Goal: Task Accomplishment & Management: Manage account settings

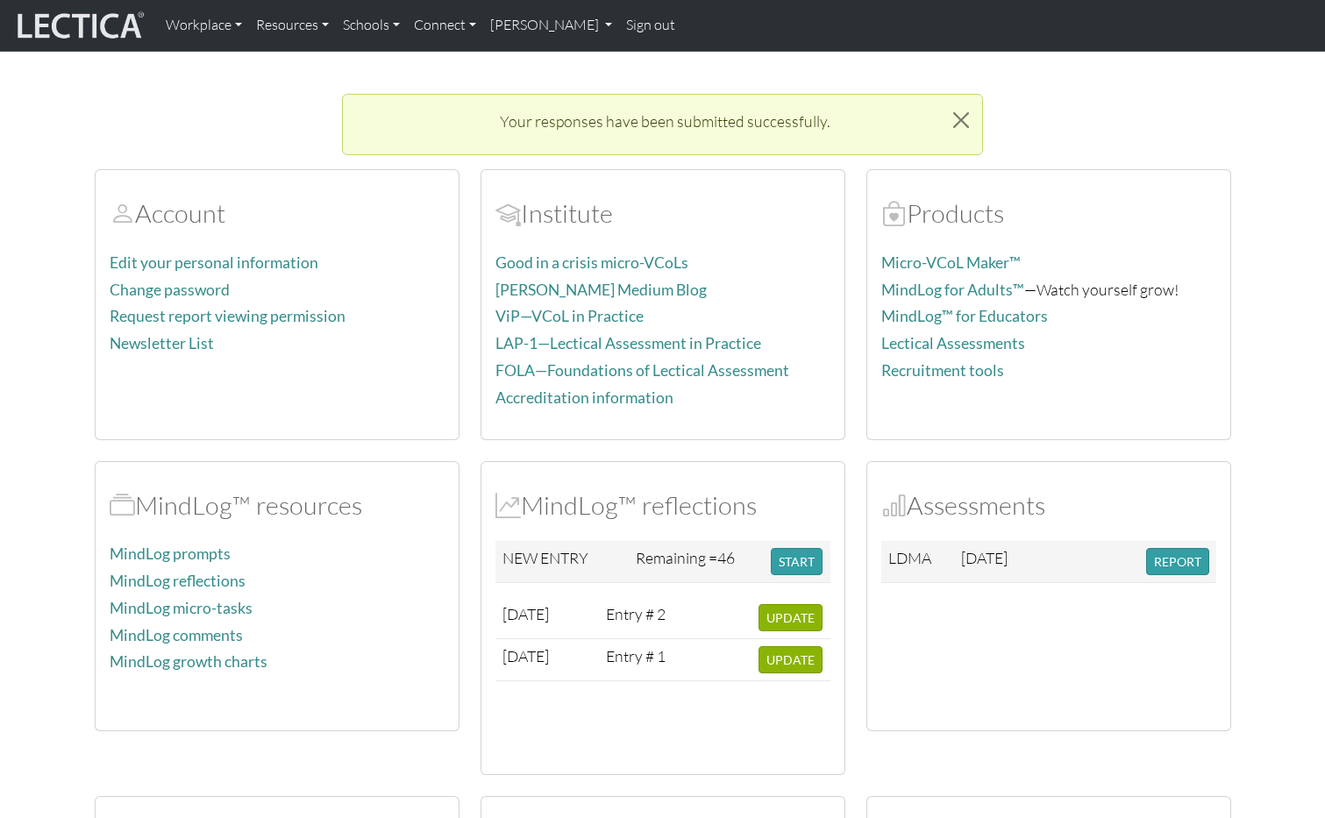
scroll to position [161, 0]
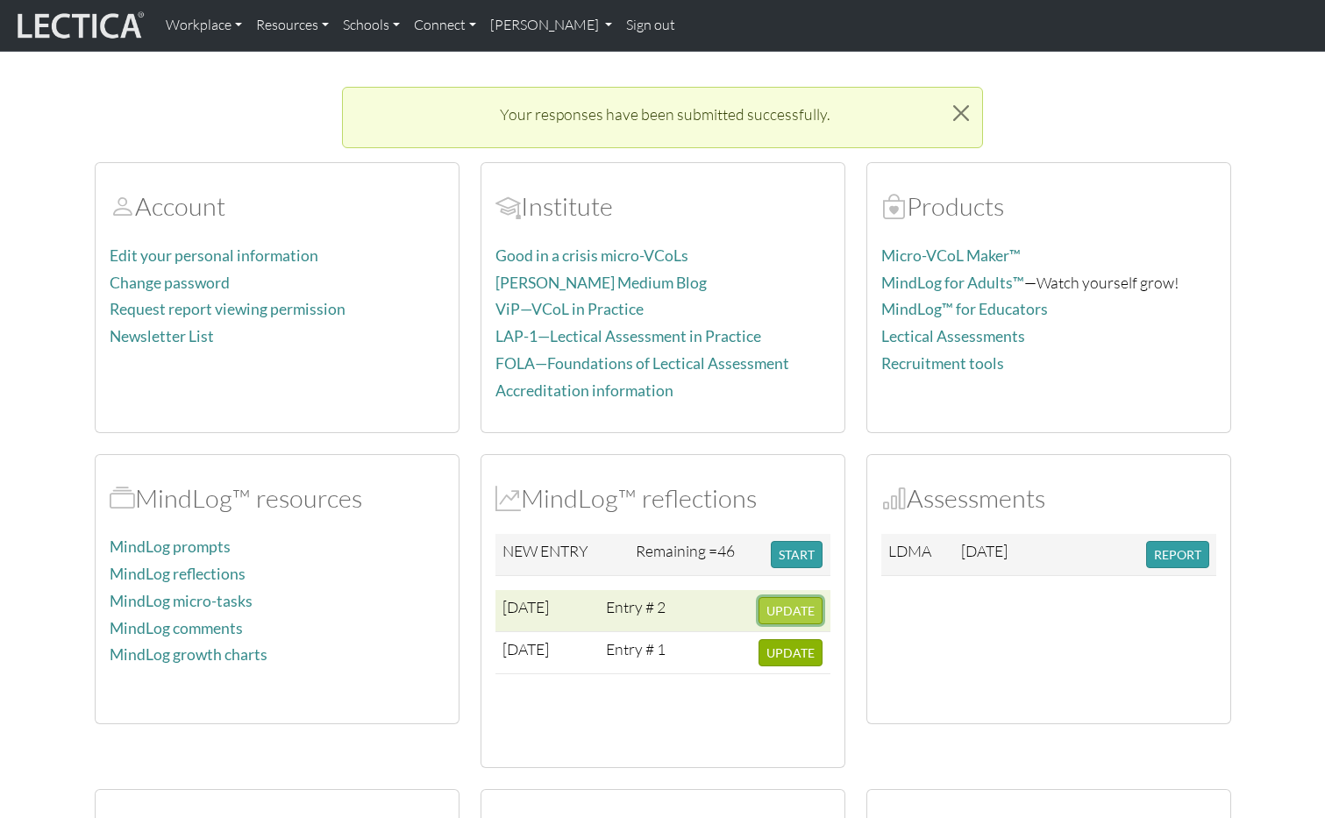
click at [782, 606] on span "UPDATE" at bounding box center [791, 610] width 48 height 15
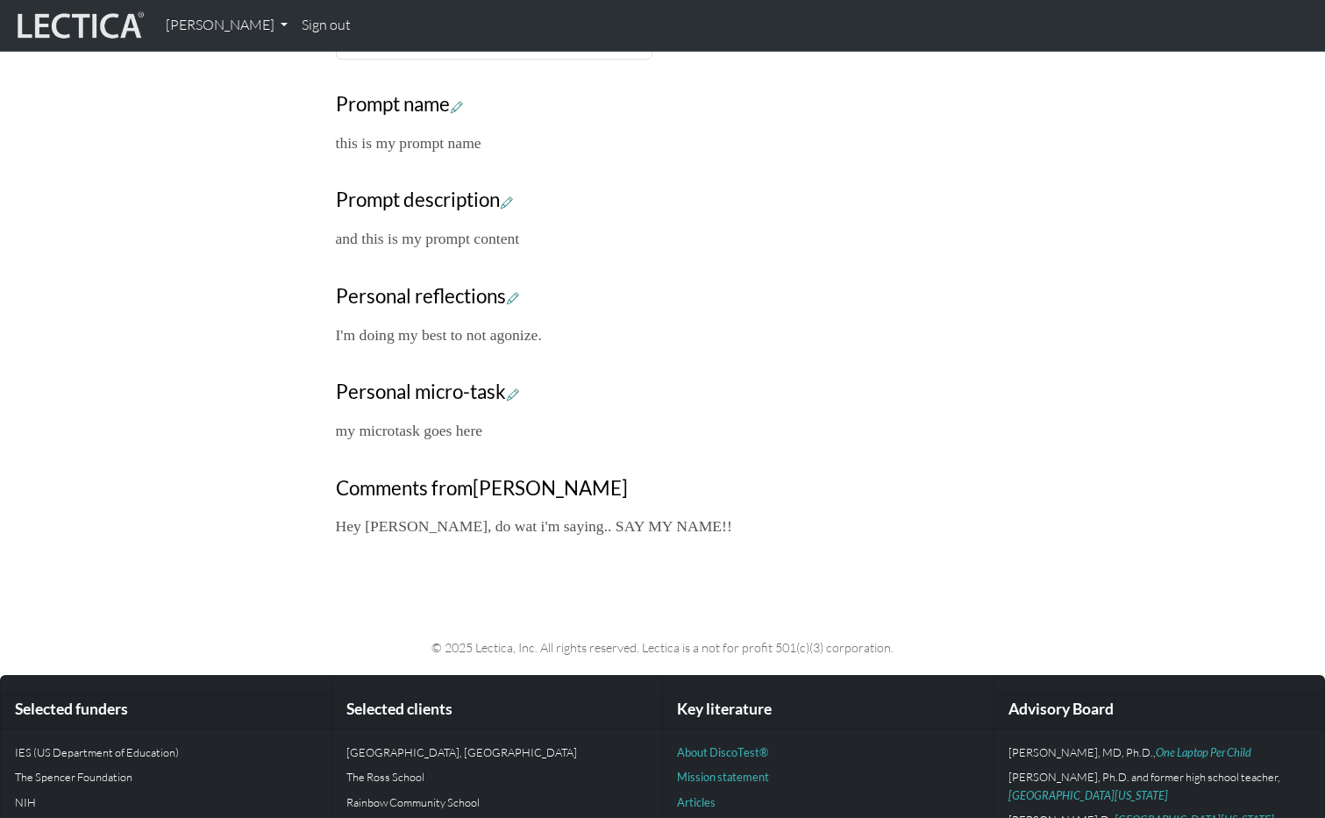
scroll to position [760, 0]
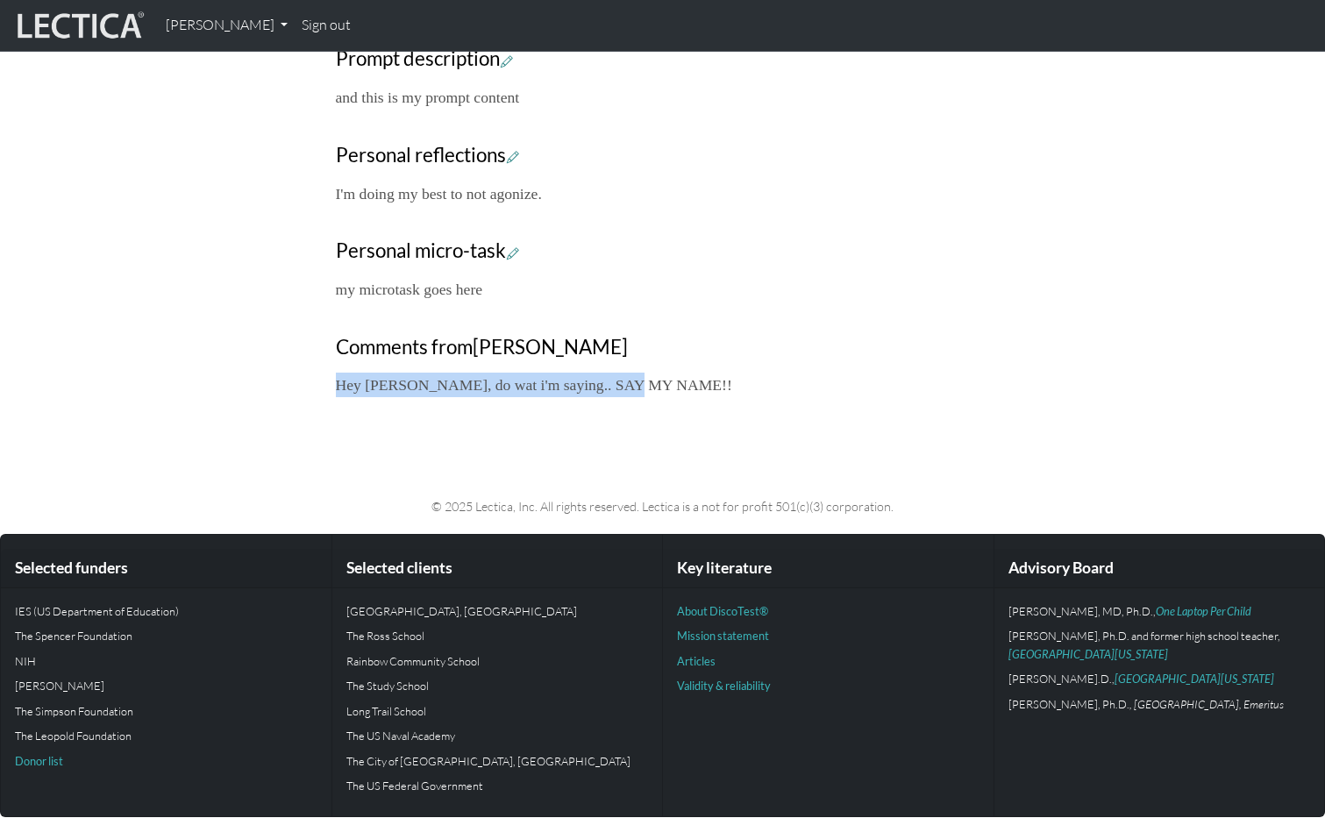
drag, startPoint x: 653, startPoint y: 383, endPoint x: 264, endPoint y: 386, distance: 389.5
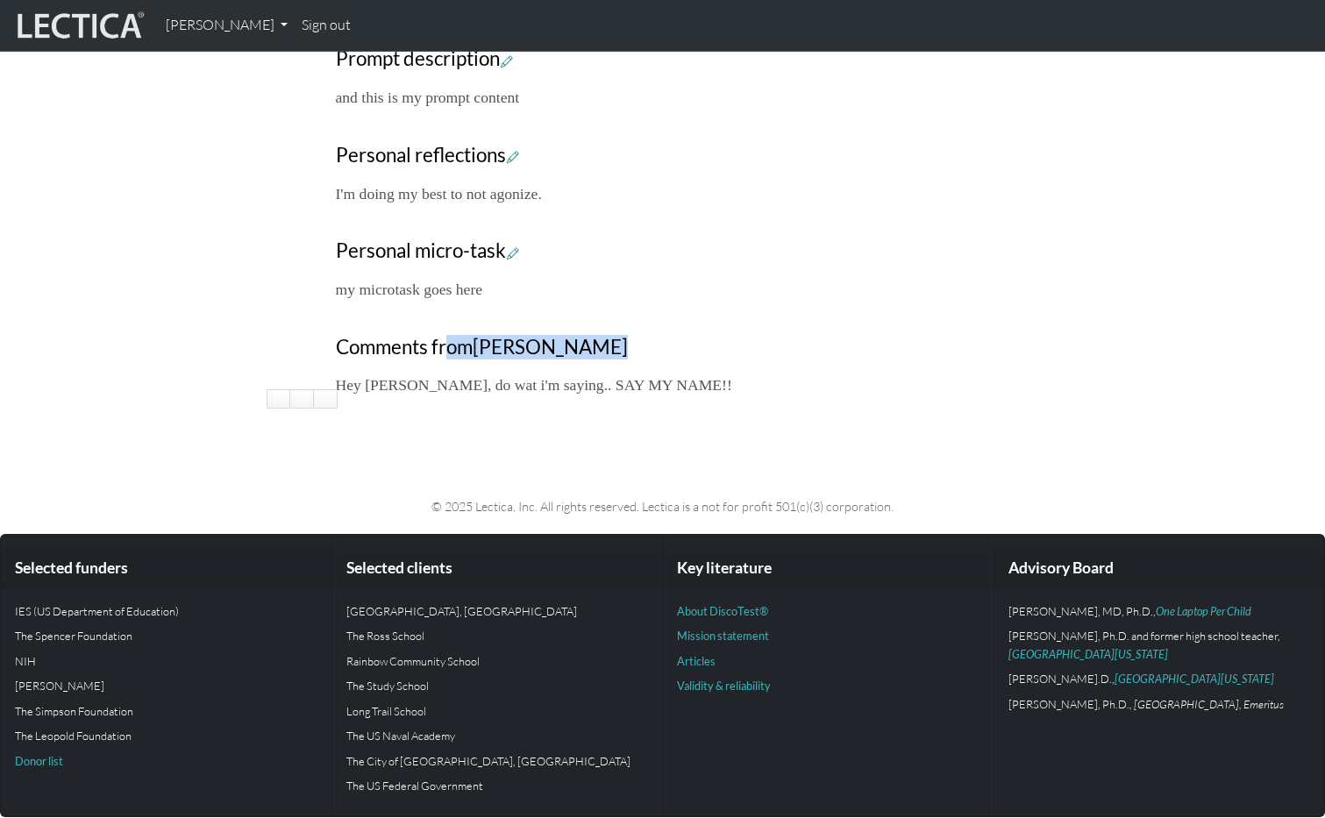
drag, startPoint x: 453, startPoint y: 349, endPoint x: 698, endPoint y: 353, distance: 245.6
click at [689, 354] on h3 "Comments from Debbie Ormsby" at bounding box center [663, 348] width 654 height 24
click at [239, 45] on nav "Nicholas Maisano My Profile MindLog Entries Stop impersonate Sign out" at bounding box center [662, 26] width 1325 height 52
click at [238, 32] on link "[PERSON_NAME]" at bounding box center [227, 25] width 137 height 37
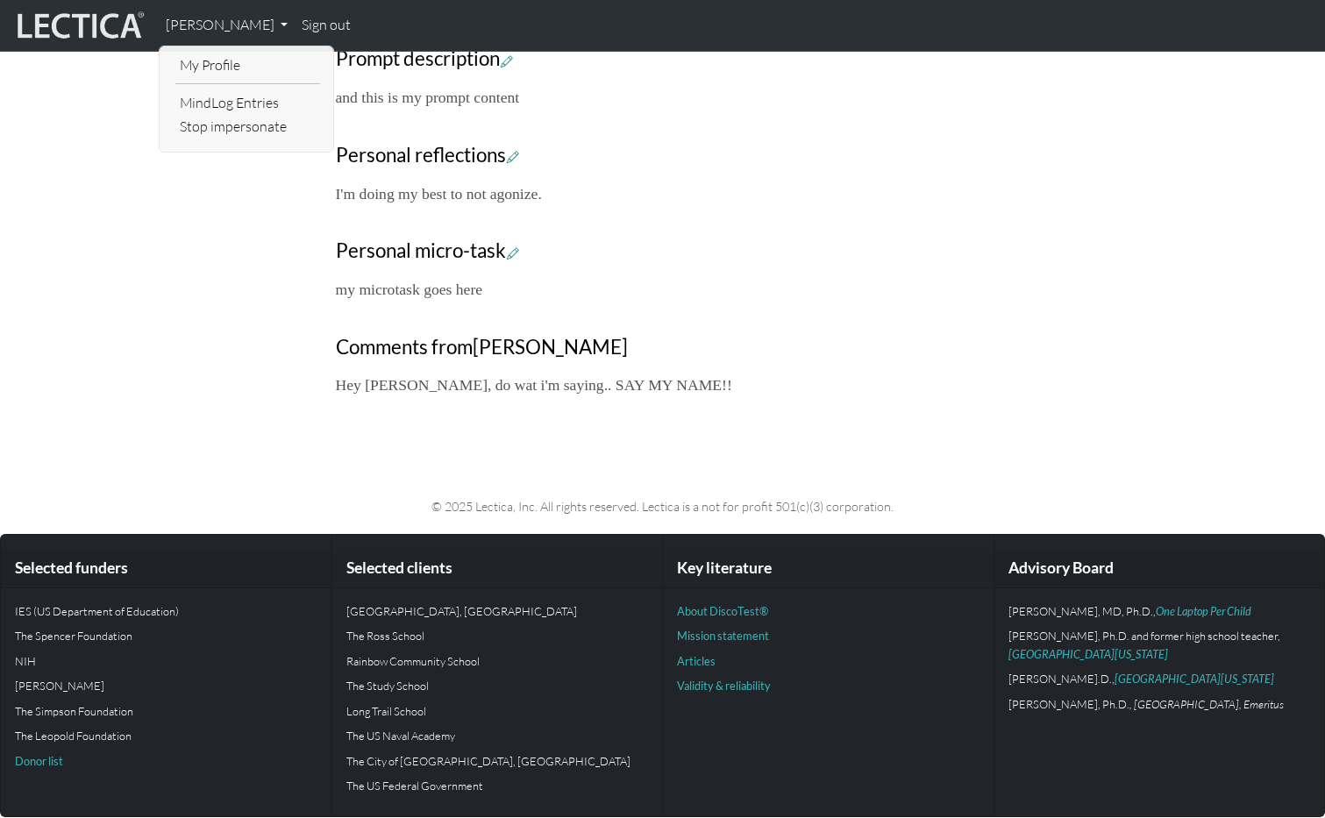
click at [254, 107] on link "MindLog Entries" at bounding box center [247, 103] width 145 height 24
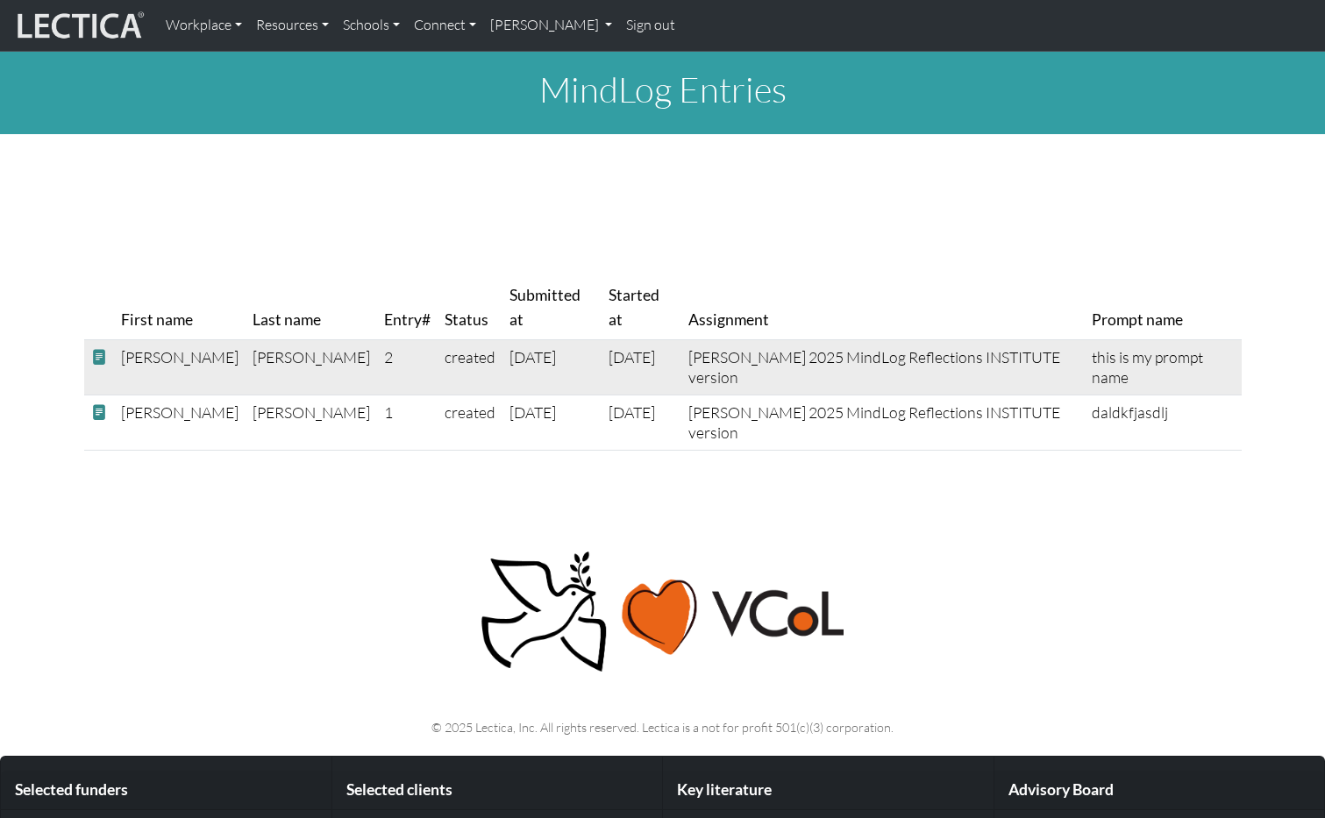
click at [98, 348] on span at bounding box center [99, 357] width 16 height 18
click at [850, 185] on div at bounding box center [663, 170] width 1158 height 44
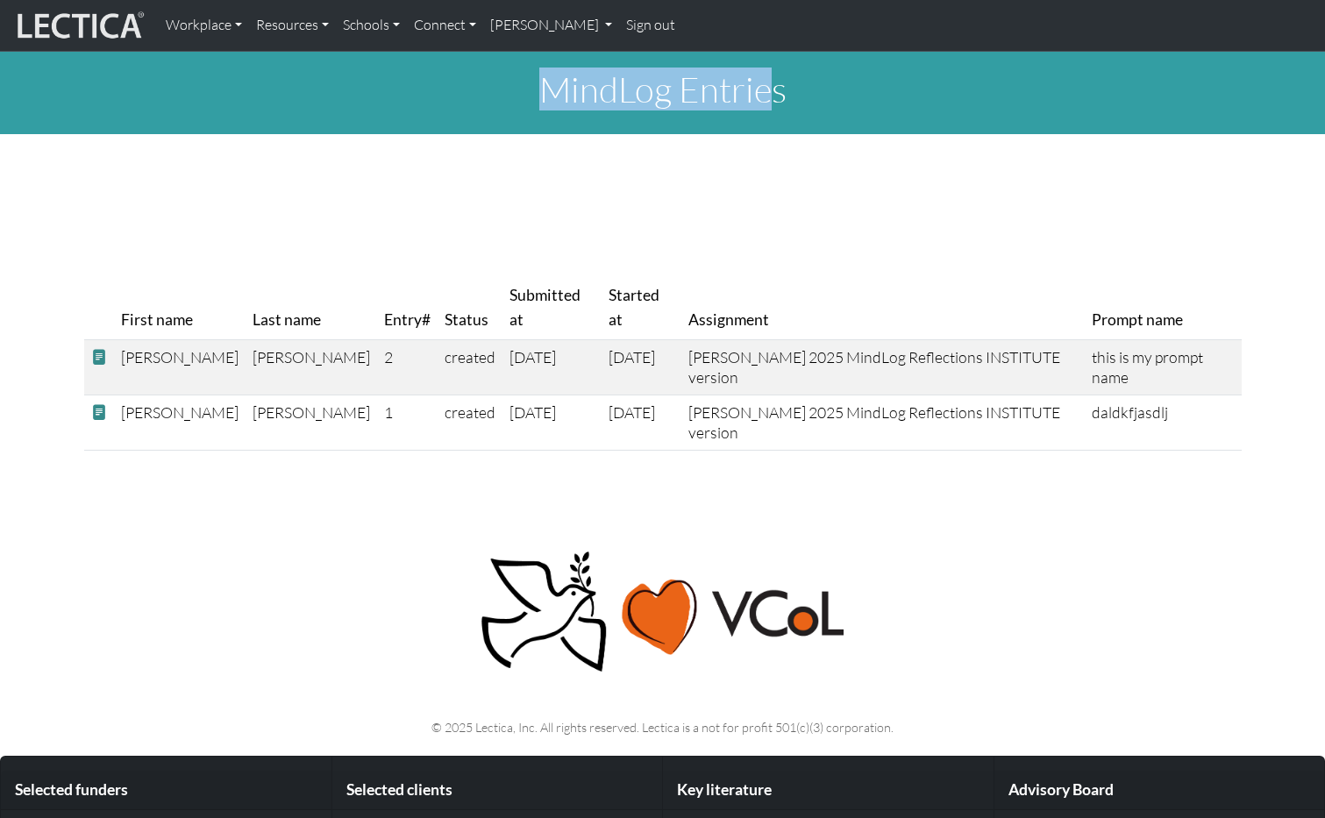
drag, startPoint x: 544, startPoint y: 91, endPoint x: 794, endPoint y: 100, distance: 250.1
click at [794, 100] on h1 "MindLog Entries" at bounding box center [662, 89] width 1325 height 42
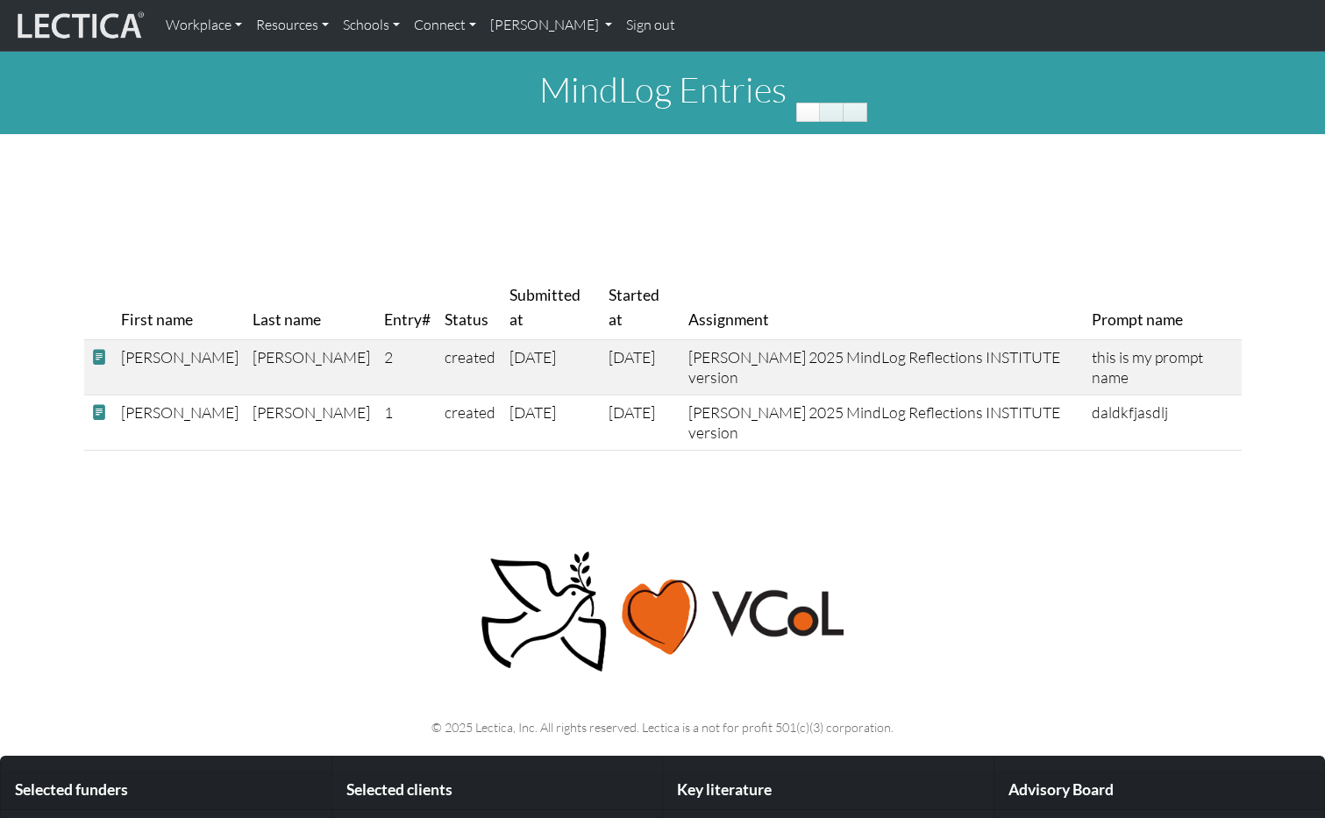
click at [910, 208] on div "MindLog Entries First name Last name Entry# Status Submitted at Started at Assi…" at bounding box center [662, 258] width 1325 height 413
click at [596, 33] on link "[PERSON_NAME]" at bounding box center [551, 25] width 137 height 37
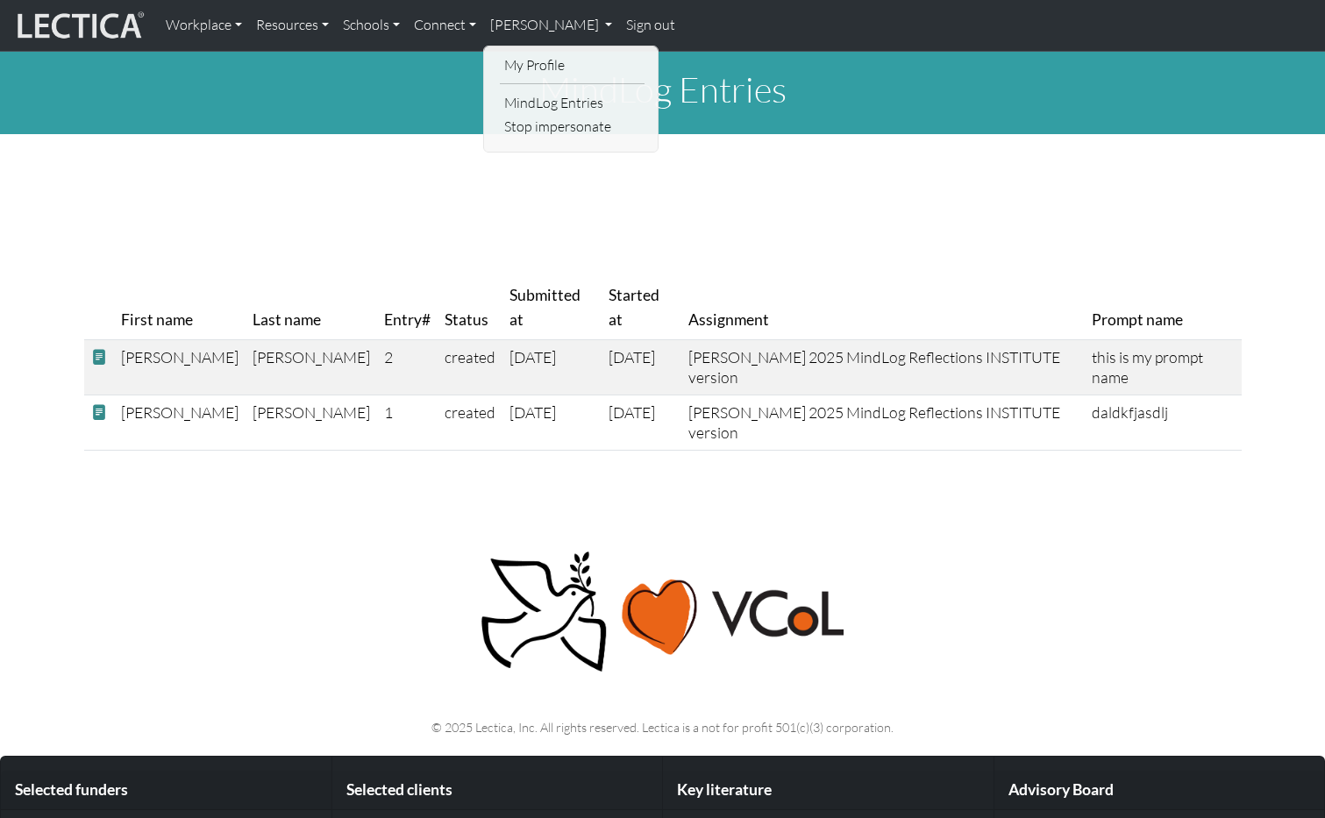
click at [782, 202] on div "MindLog Entries First name Last name Entry# Status Submitted at Started at Assi…" at bounding box center [662, 258] width 1325 height 413
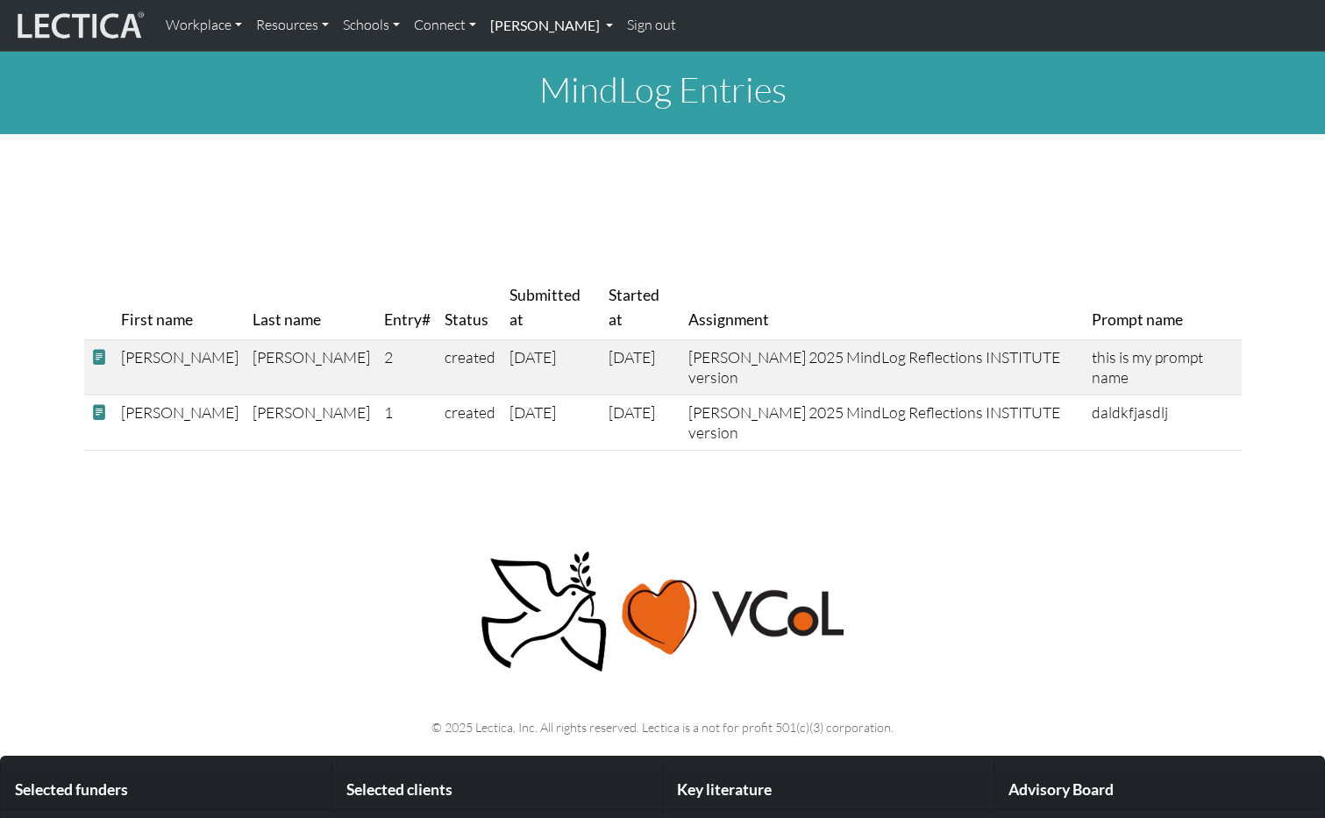
click at [589, 31] on link "[PERSON_NAME]" at bounding box center [551, 25] width 137 height 37
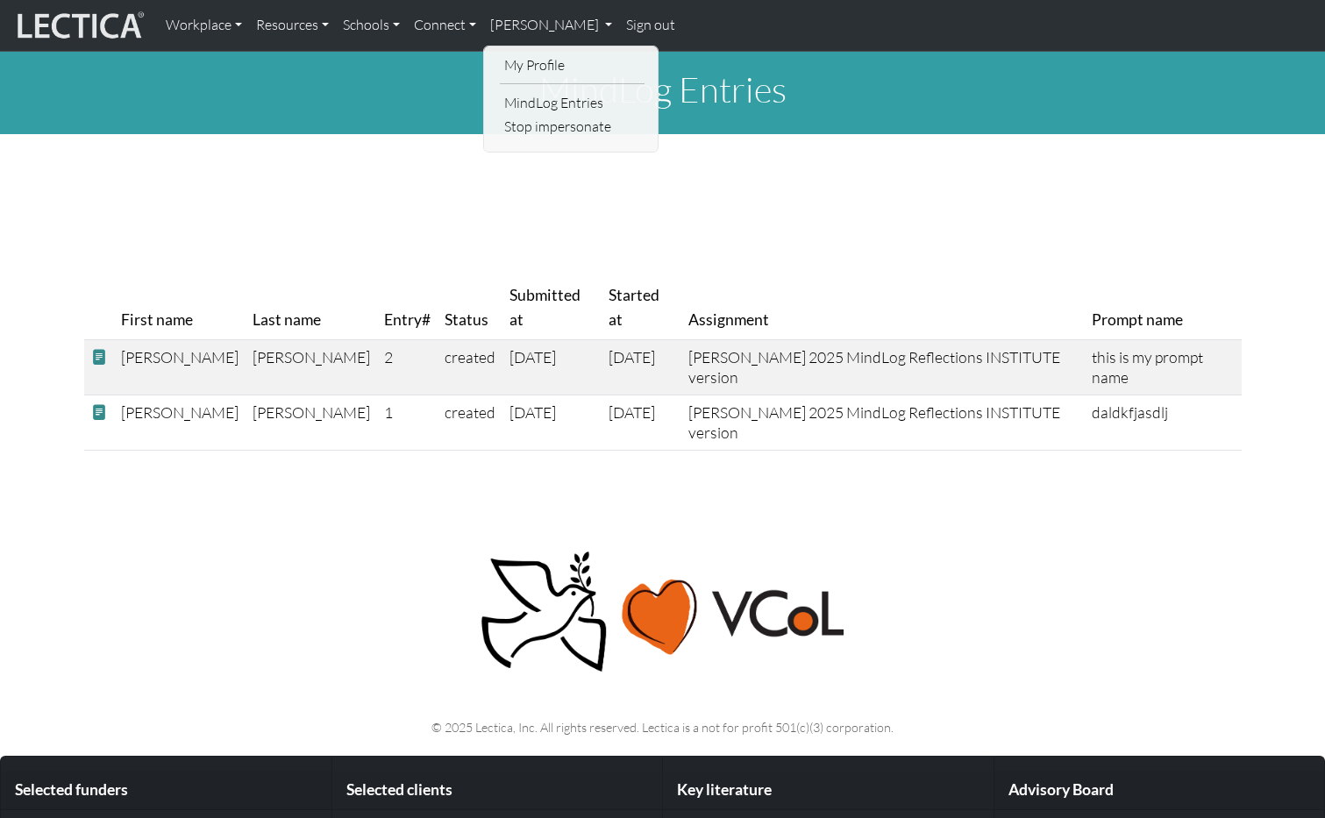
click at [782, 138] on div "MindLog Entries First name Last name Entry# Status Submitted at Started at Assi…" at bounding box center [662, 258] width 1325 height 413
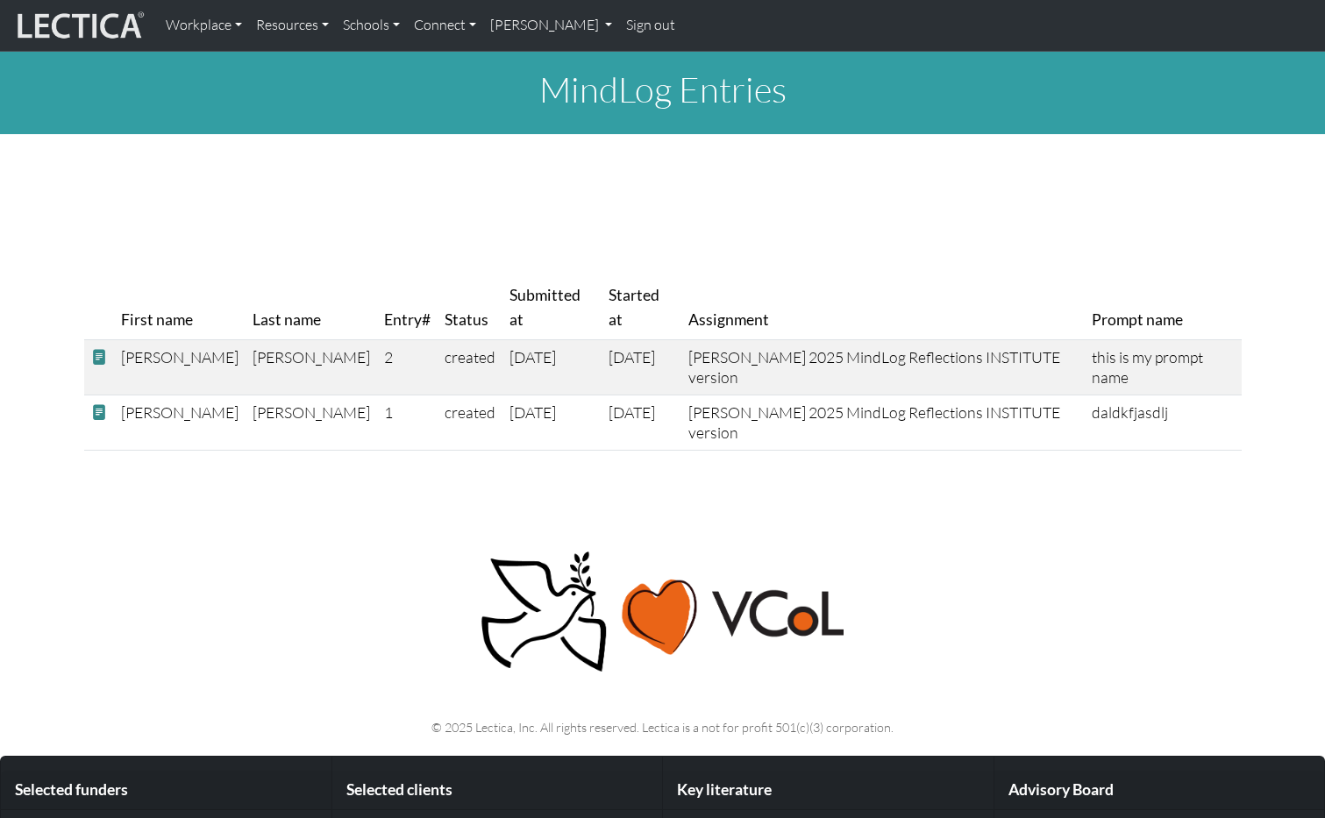
click at [830, 186] on div at bounding box center [663, 170] width 1158 height 44
click at [93, 348] on span at bounding box center [99, 357] width 16 height 18
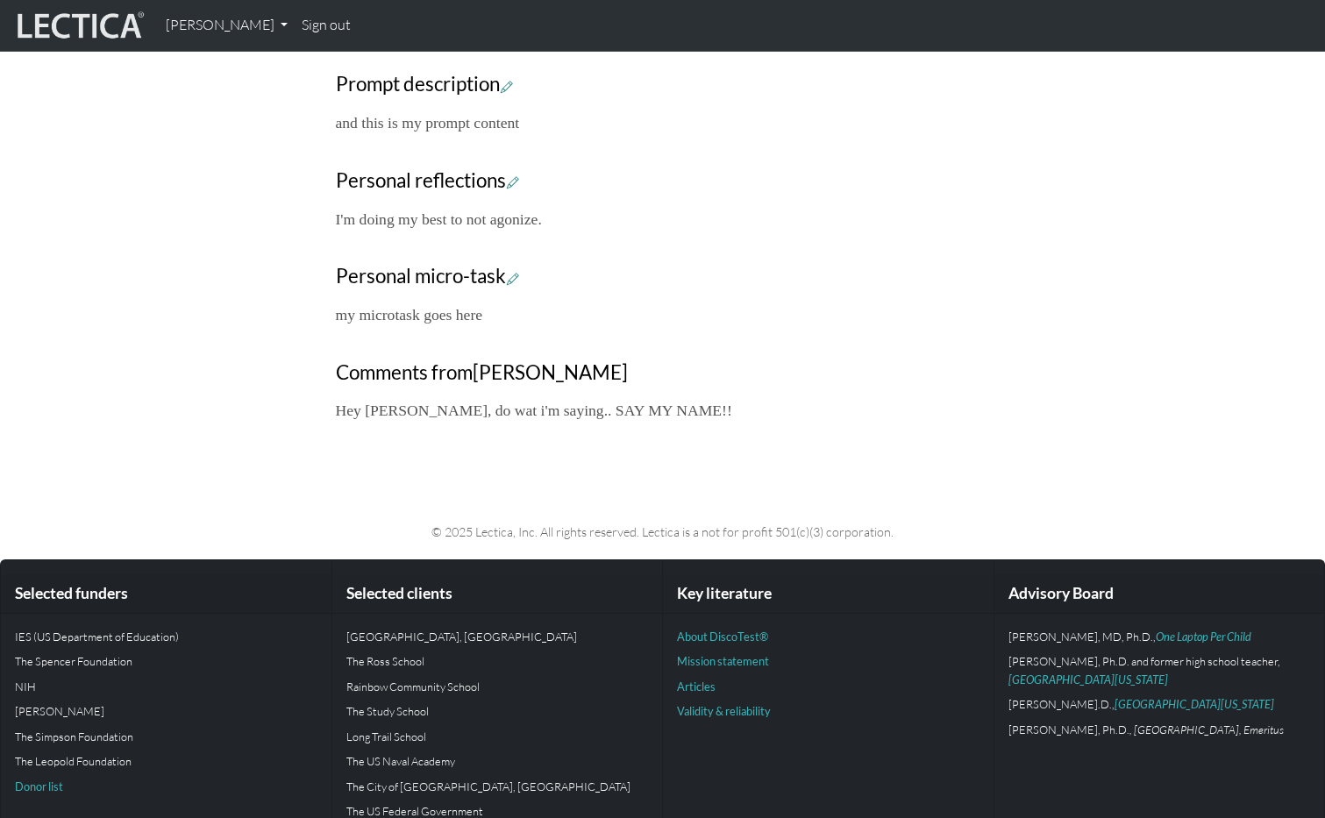
scroll to position [760, 0]
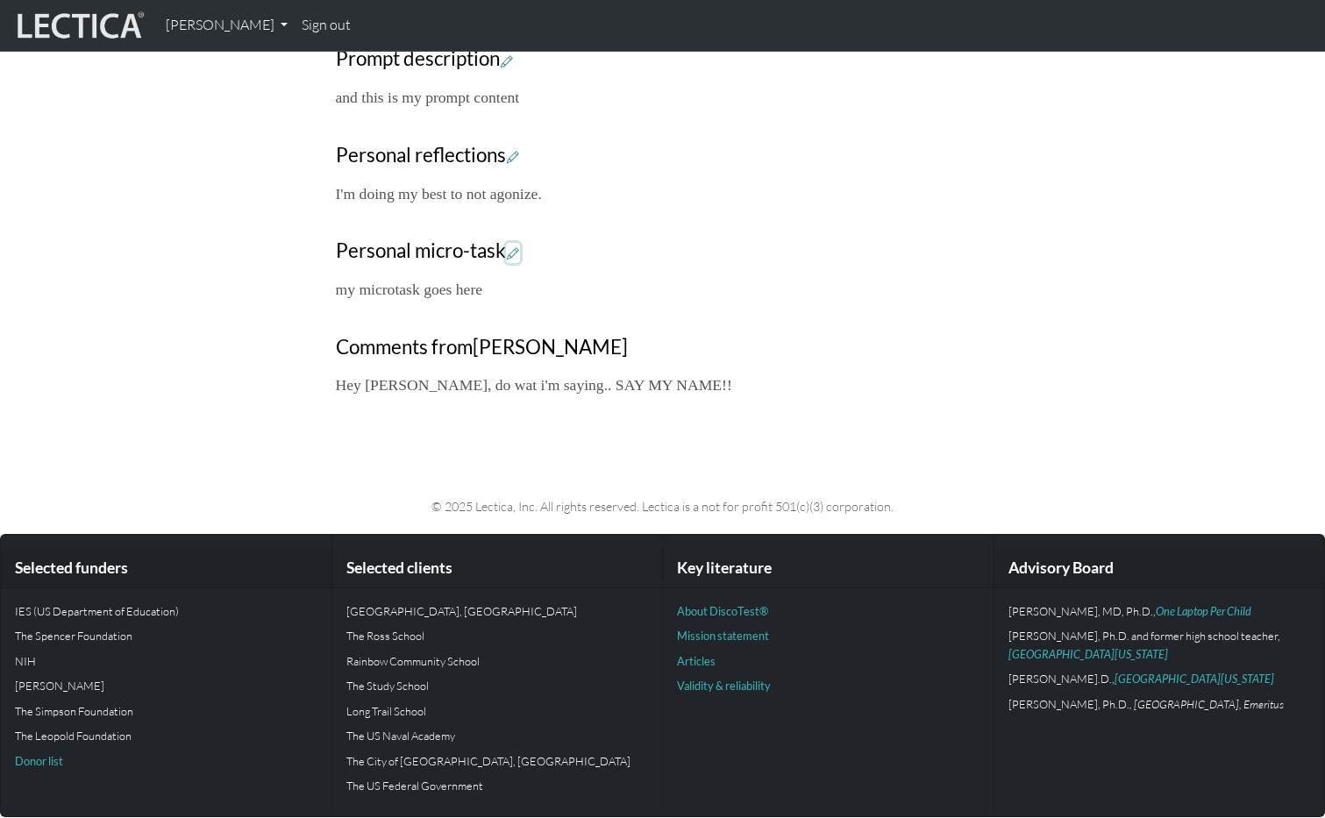
click at [518, 246] on button at bounding box center [513, 253] width 14 height 20
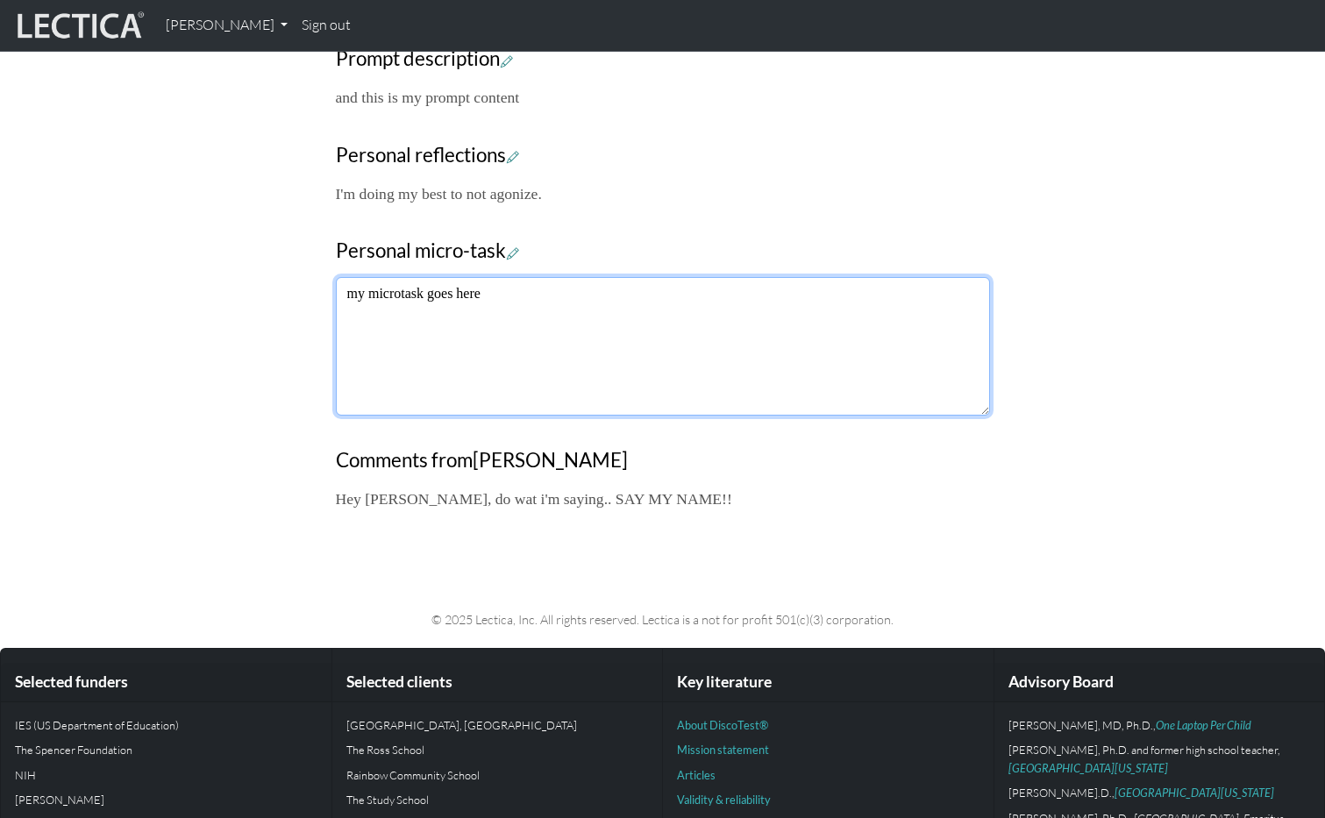
click at [589, 323] on textarea "my microtask goes here" at bounding box center [663, 346] width 654 height 139
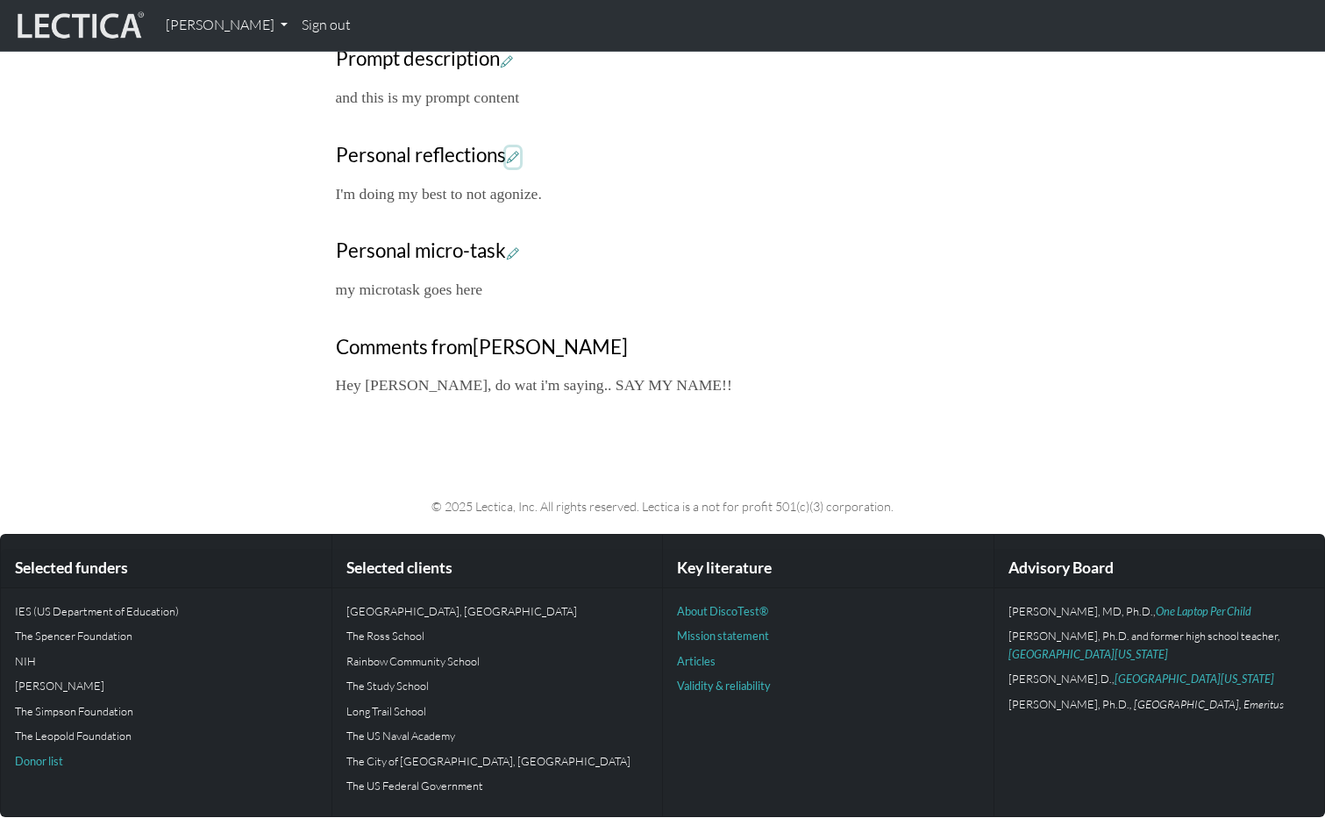
click at [518, 153] on icon at bounding box center [513, 157] width 12 height 15
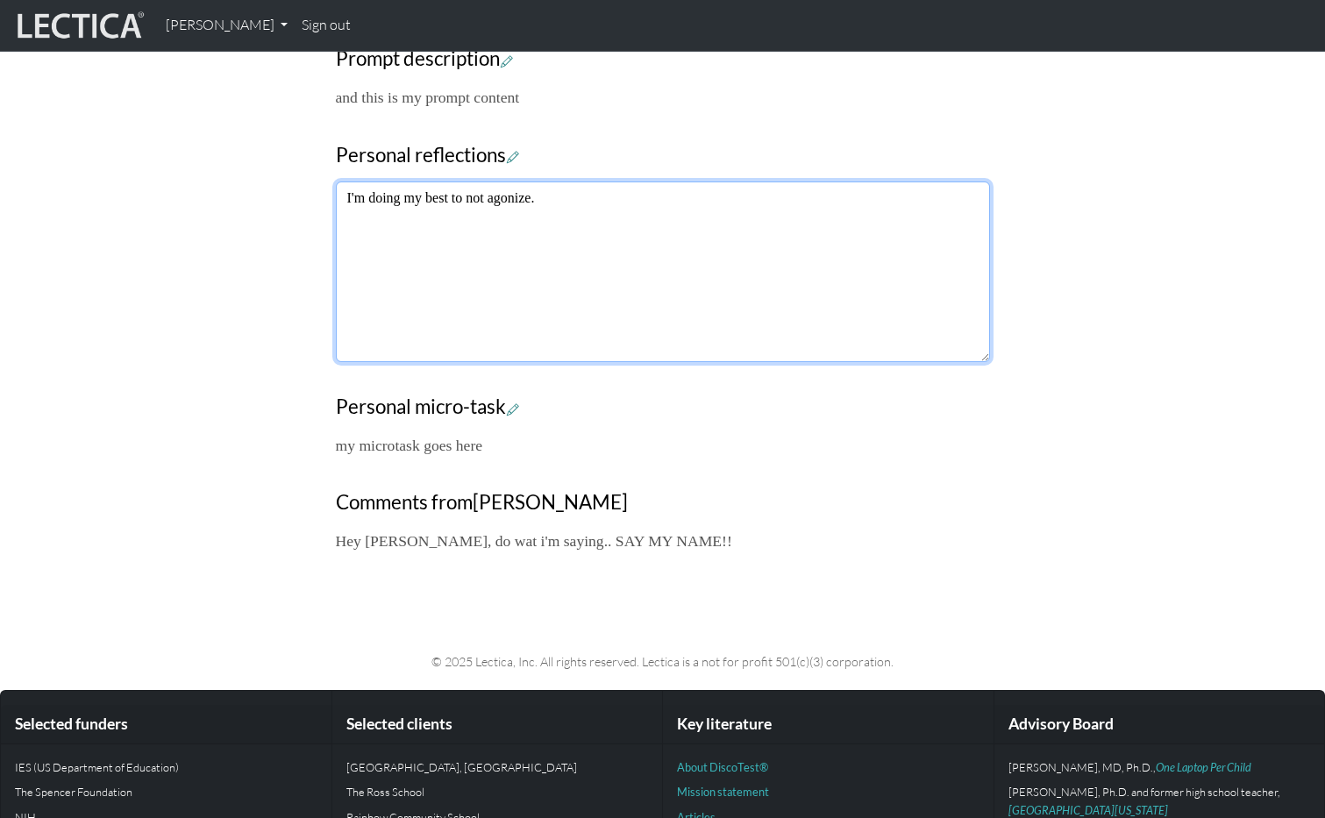
click at [629, 239] on textarea "I'm doing my best to not agonize." at bounding box center [663, 272] width 654 height 181
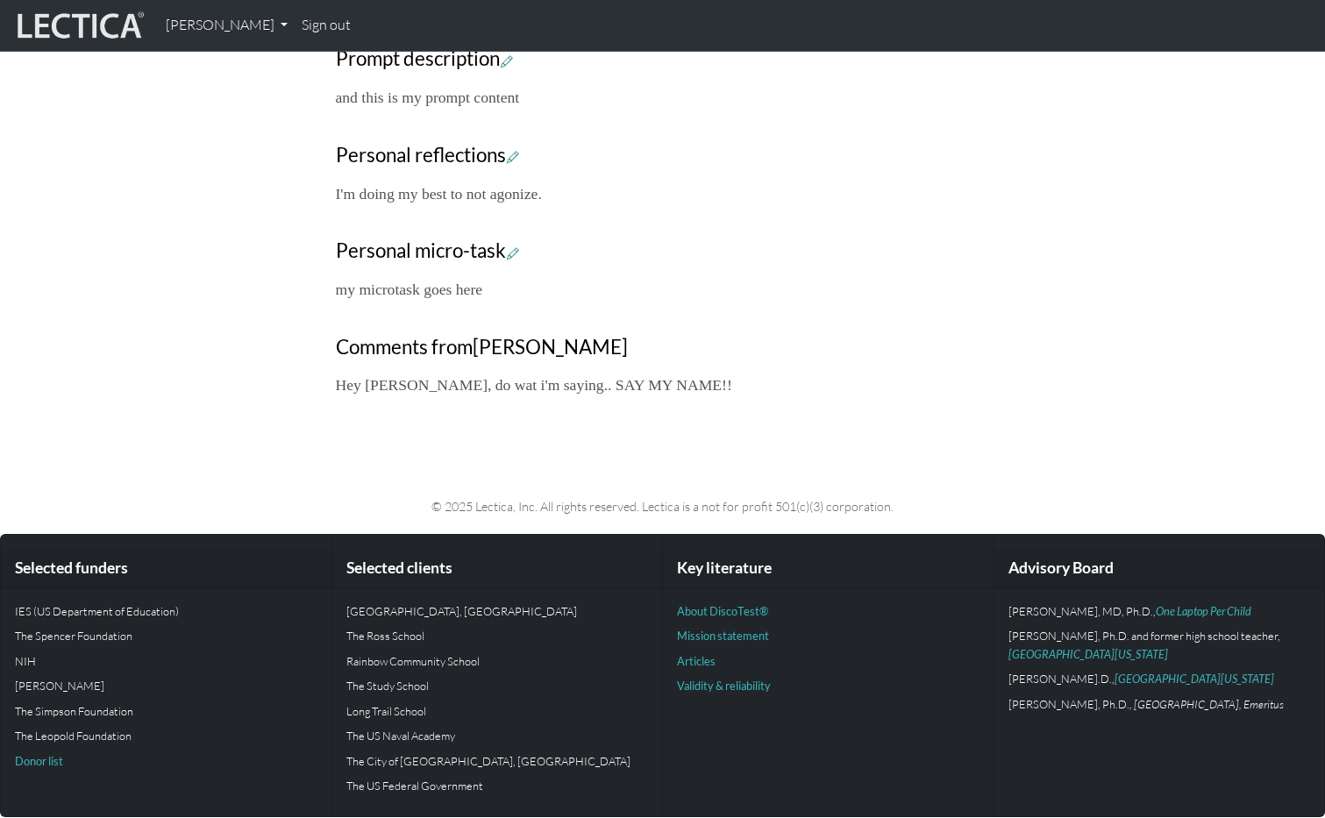
click at [519, 155] on icon at bounding box center [513, 157] width 12 height 15
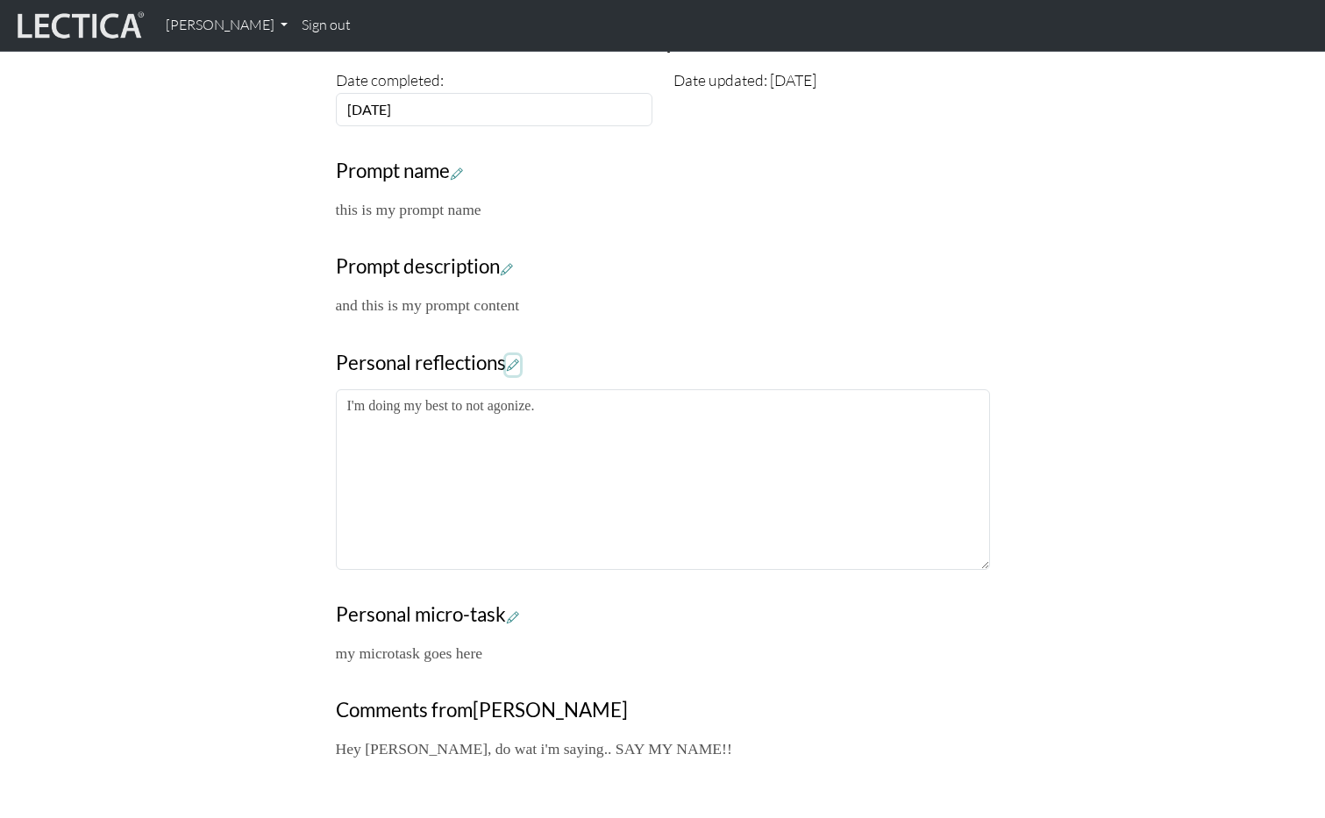
scroll to position [547, 0]
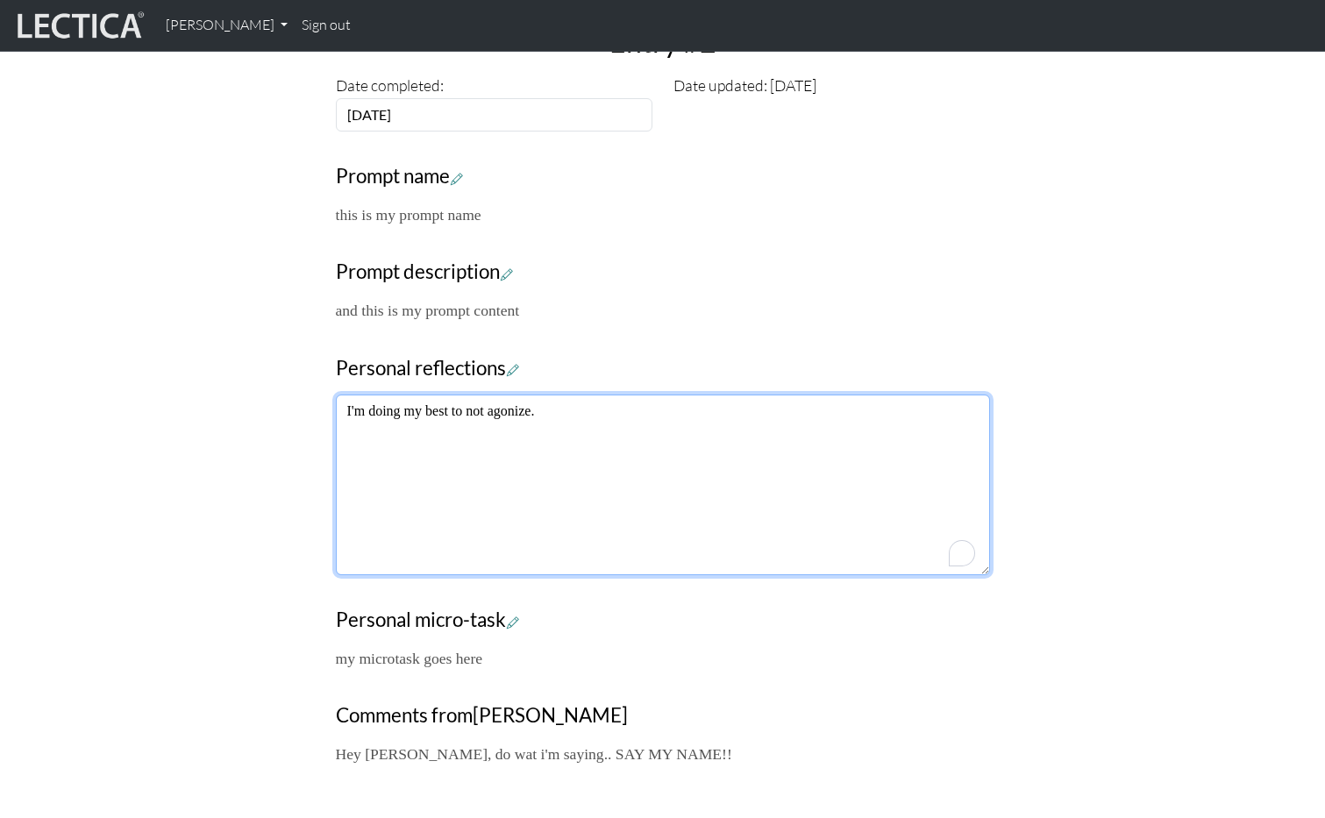
click at [914, 553] on textarea "I'm doing my best to not agonize." at bounding box center [663, 485] width 654 height 181
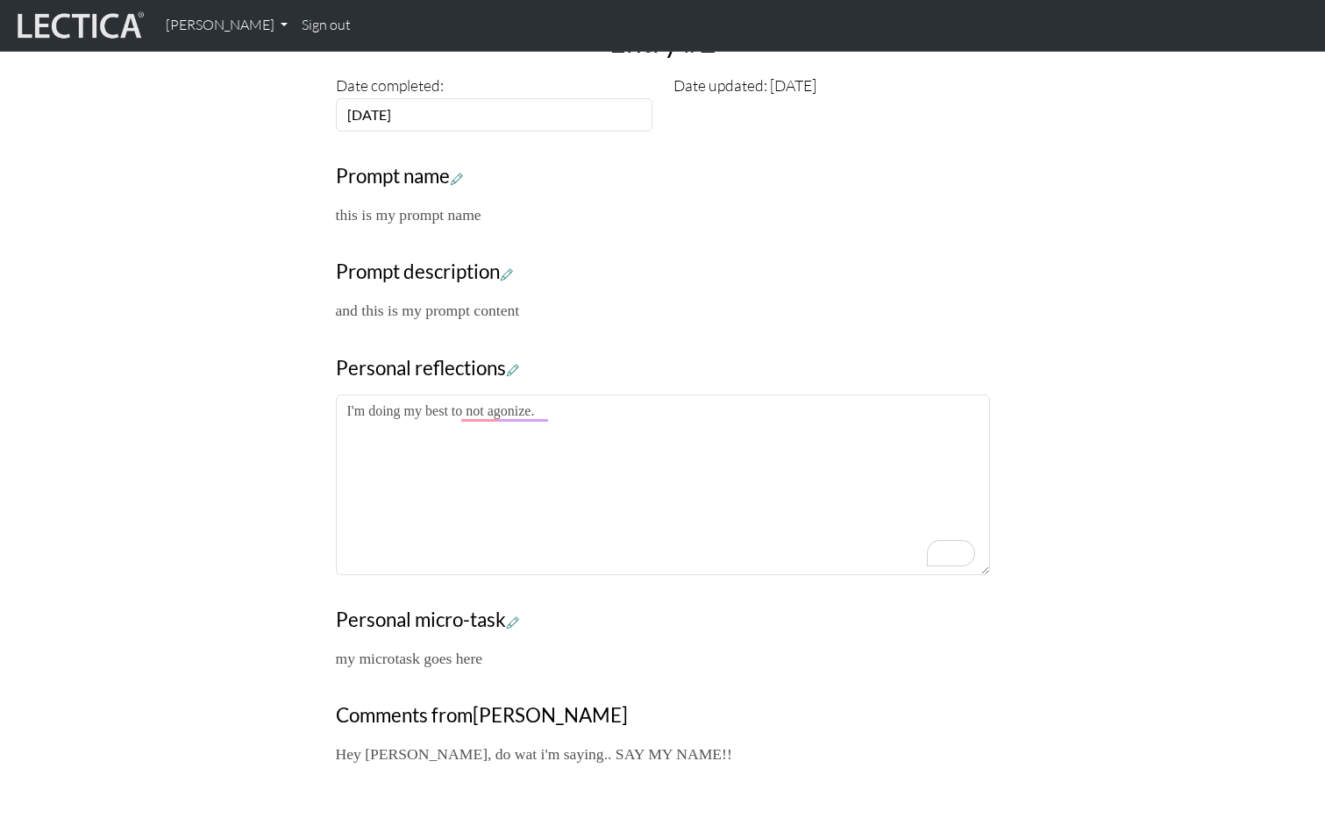
click at [1135, 450] on div "Your growth chart Once you have received a Lectical™ Score in MindLog, your gro…" at bounding box center [663, 214] width 1158 height 1134
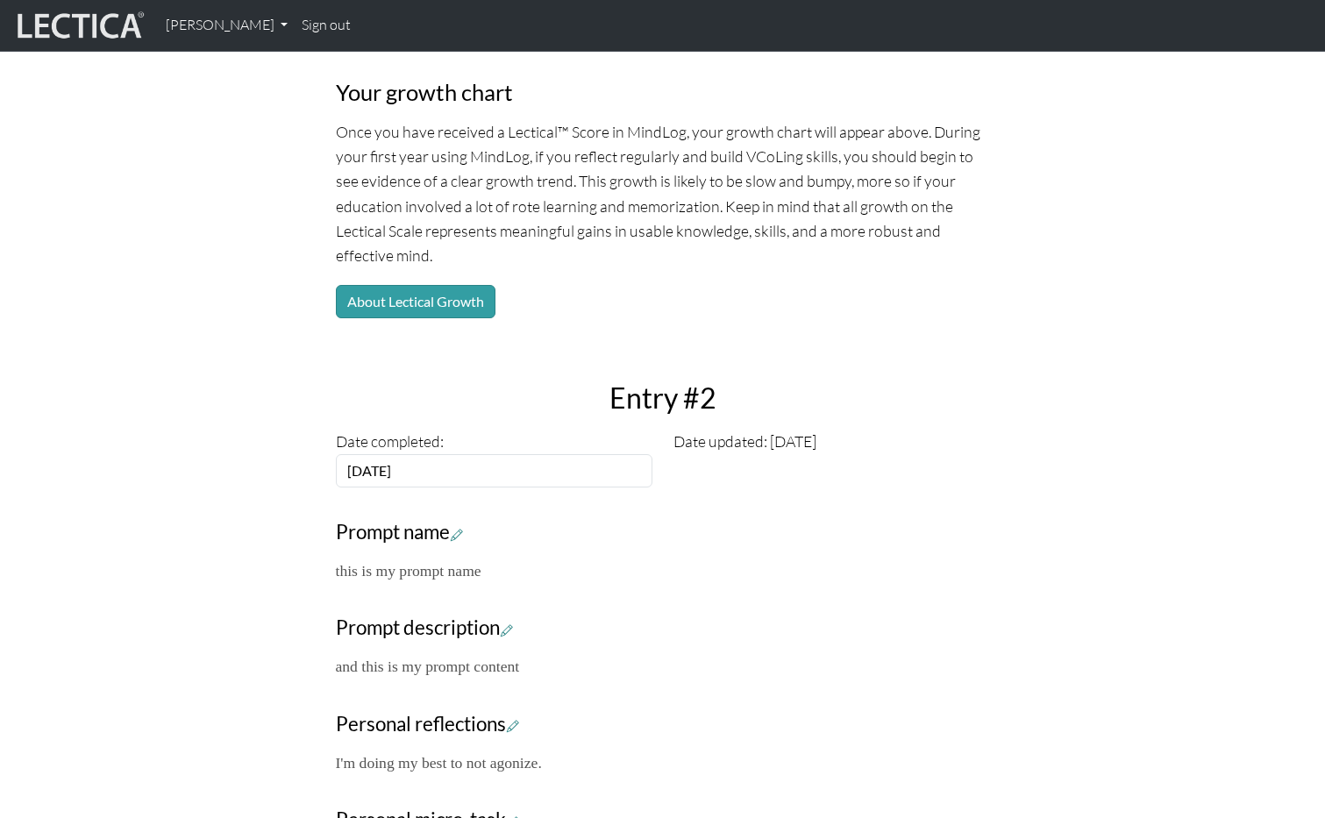
scroll to position [0, 0]
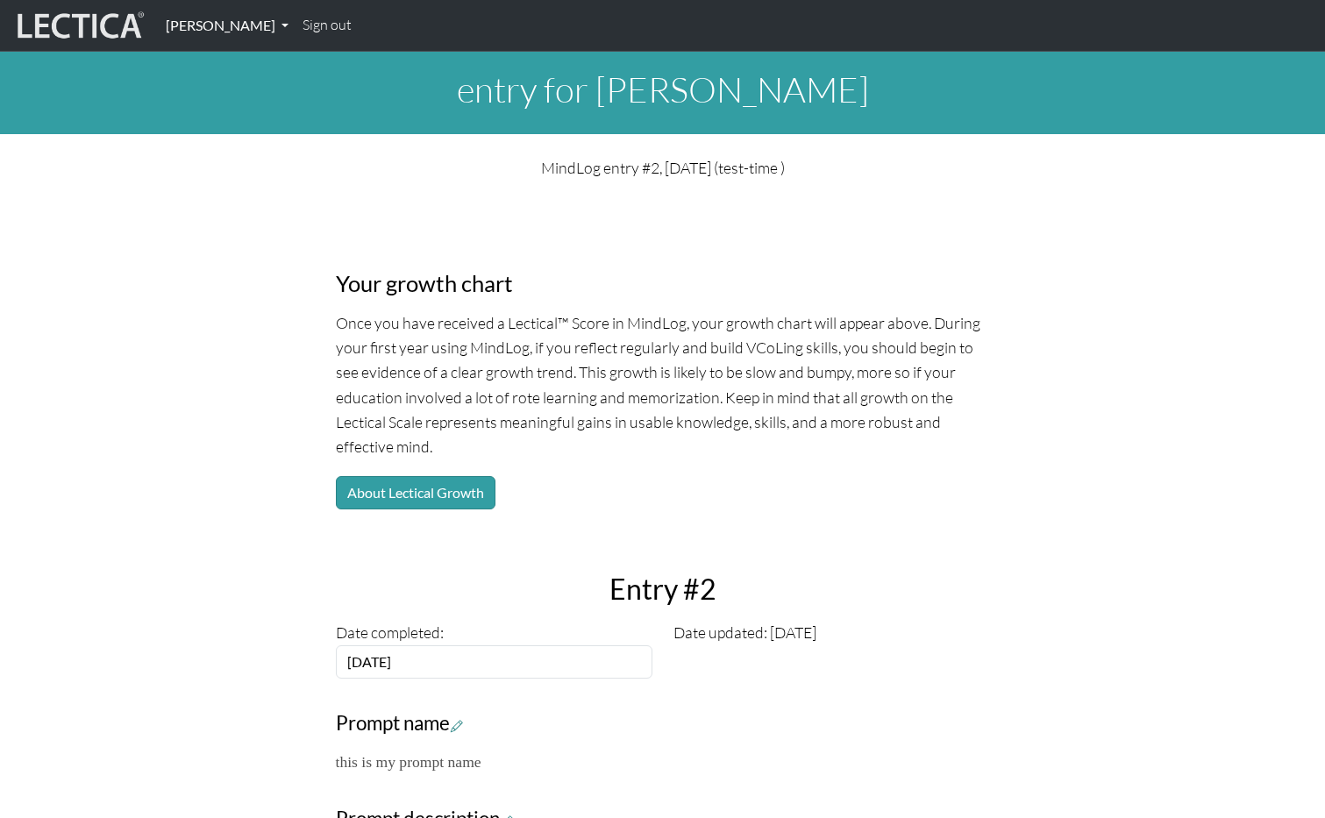
click at [257, 27] on link "[PERSON_NAME]" at bounding box center [227, 25] width 137 height 37
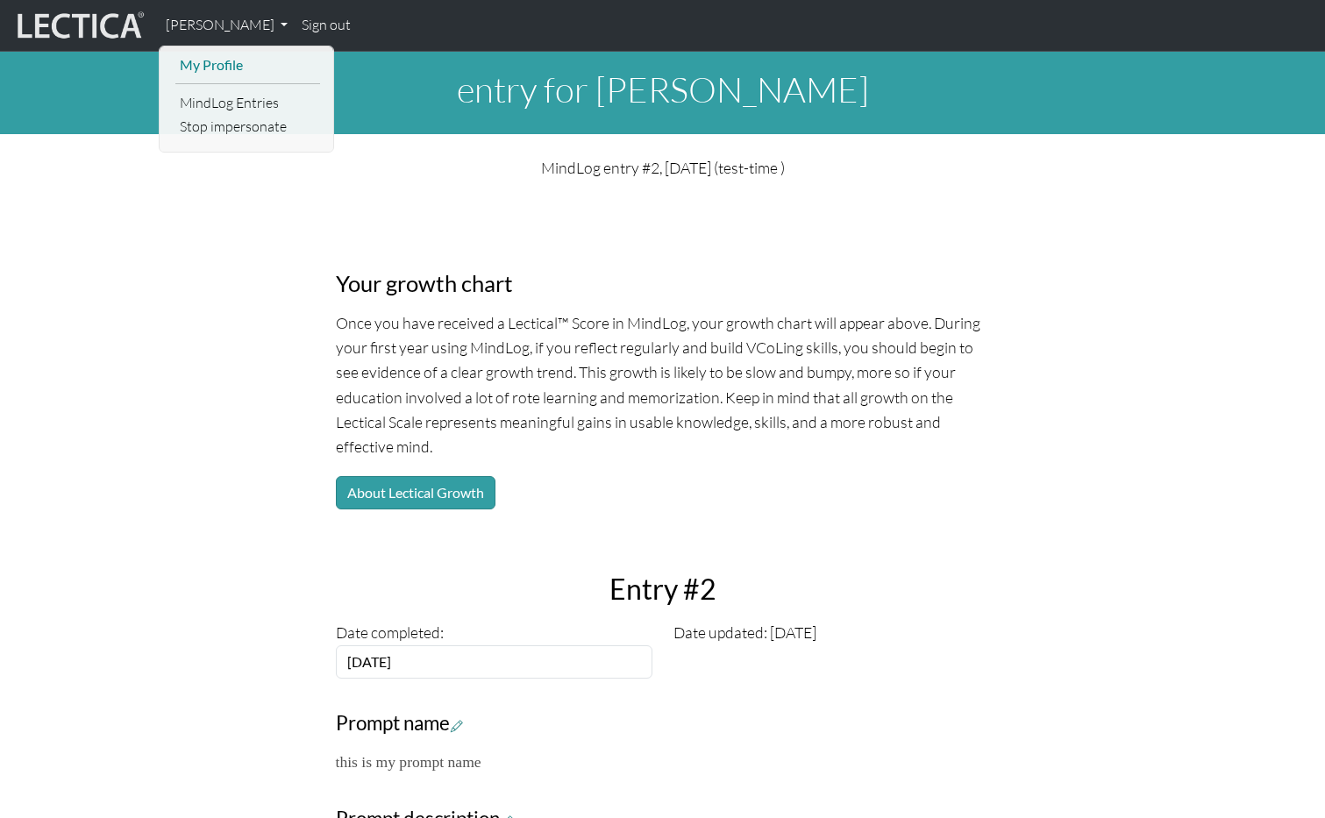
click at [246, 65] on link "My Profile" at bounding box center [247, 66] width 145 height 24
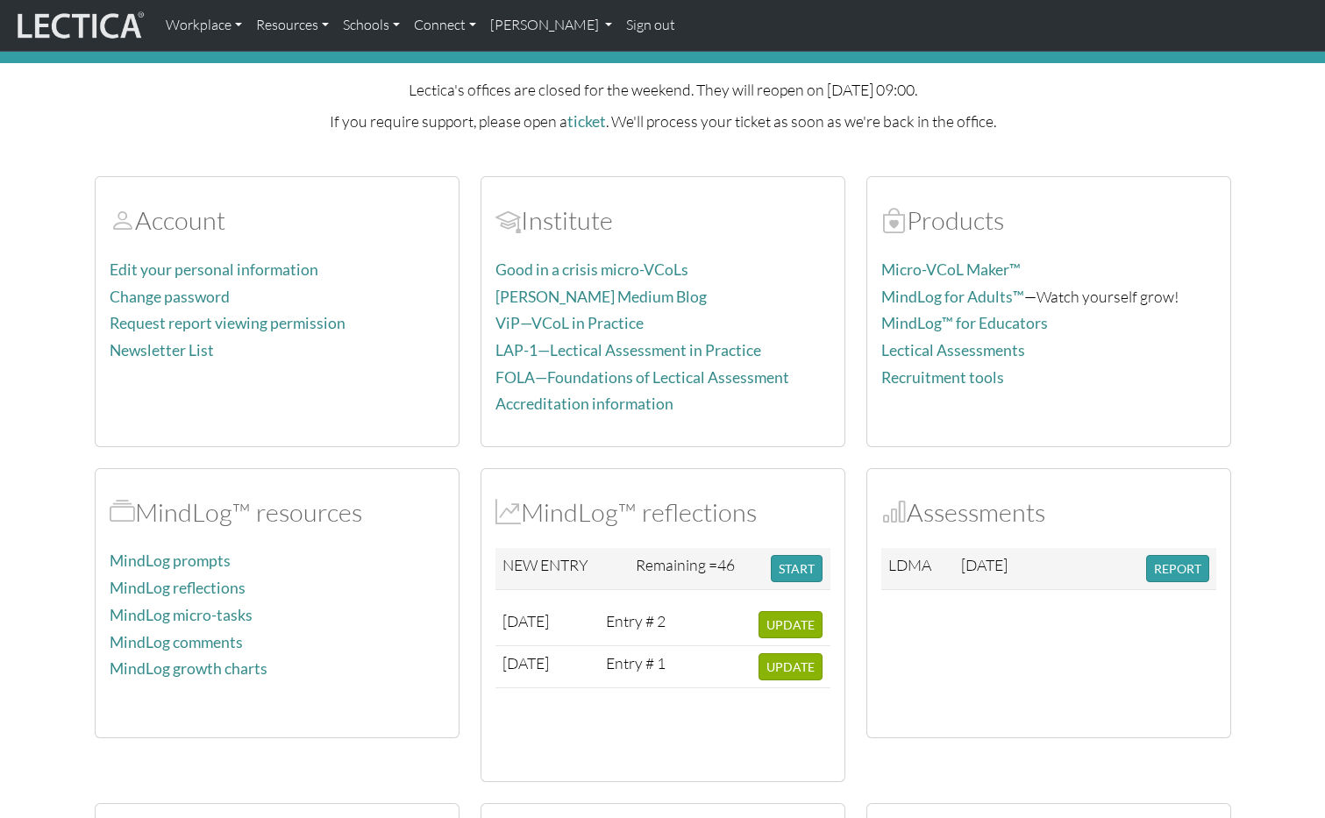
scroll to position [87, 0]
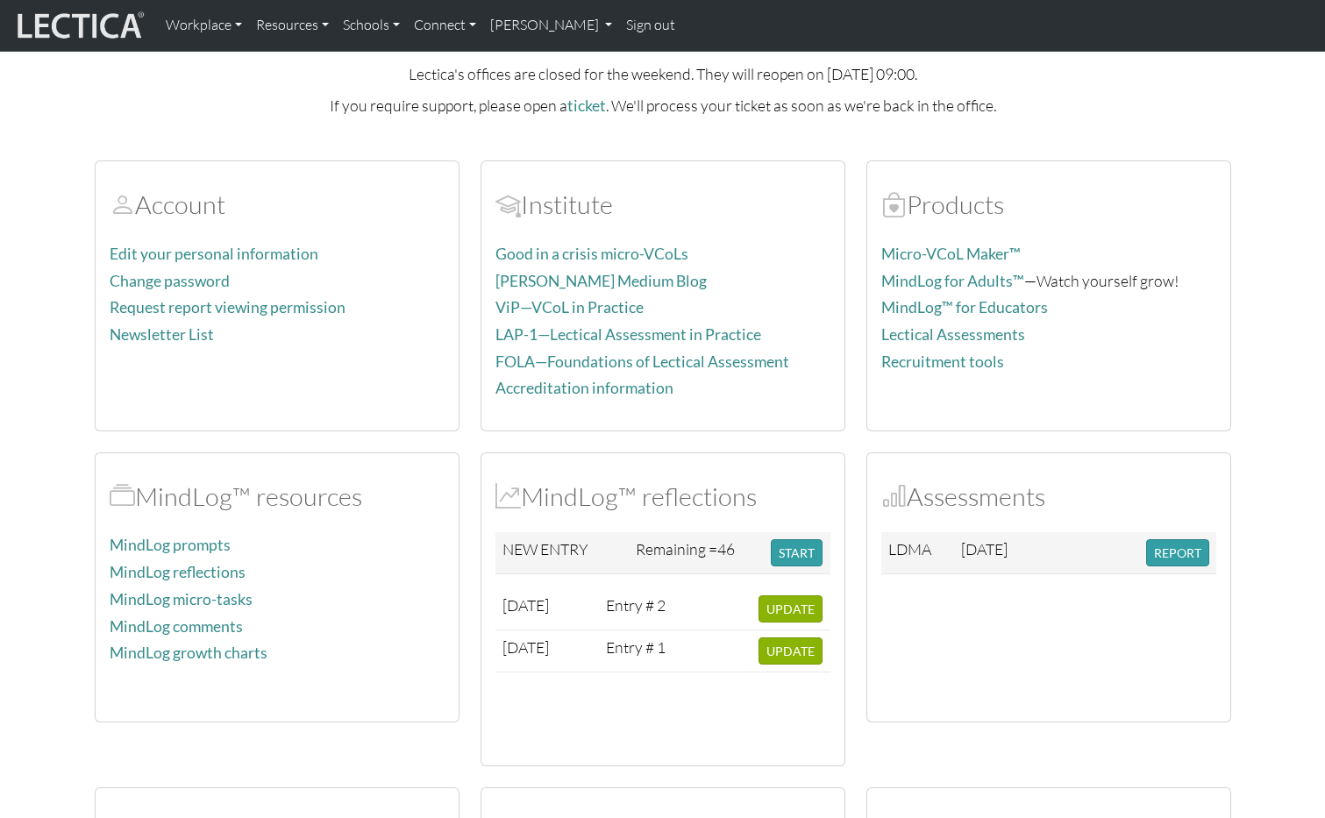
click at [760, 96] on p "If you require support, please open a ticket . We'll process your ticket as soo…" at bounding box center [663, 105] width 1137 height 25
